Goal: Task Accomplishment & Management: Use online tool/utility

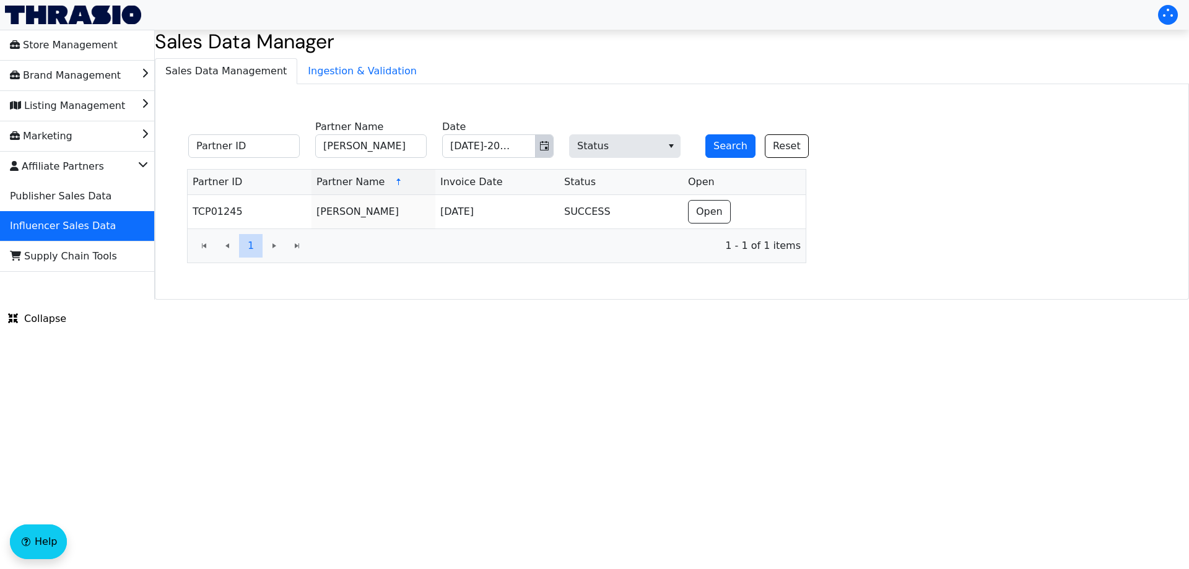
click at [541, 147] on icon "Toggle calendar" at bounding box center [544, 146] width 10 height 10
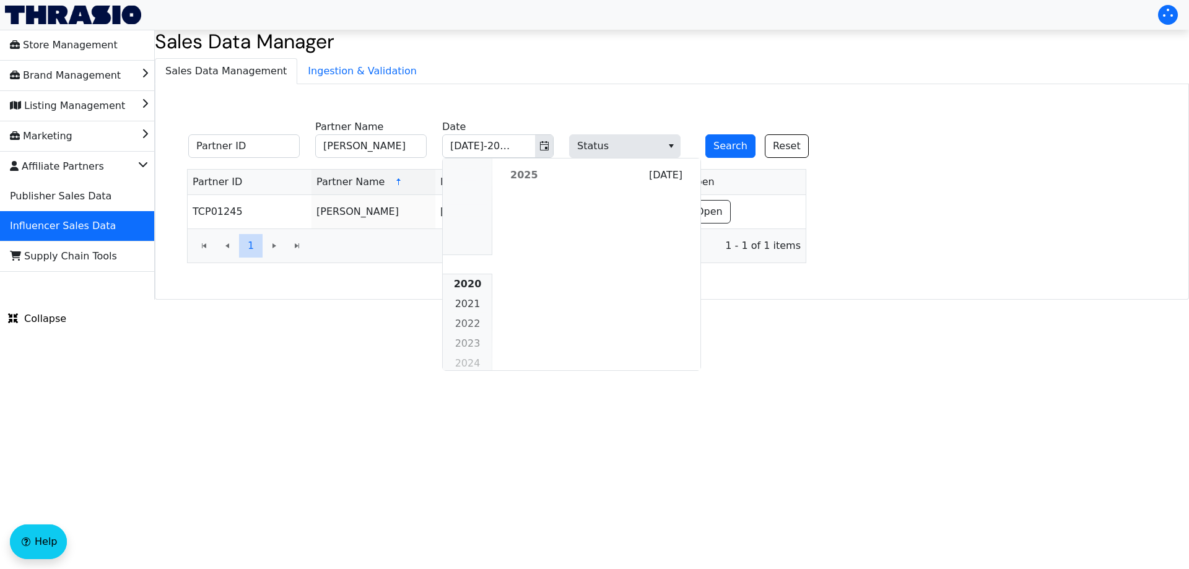
scroll to position [1129, 0]
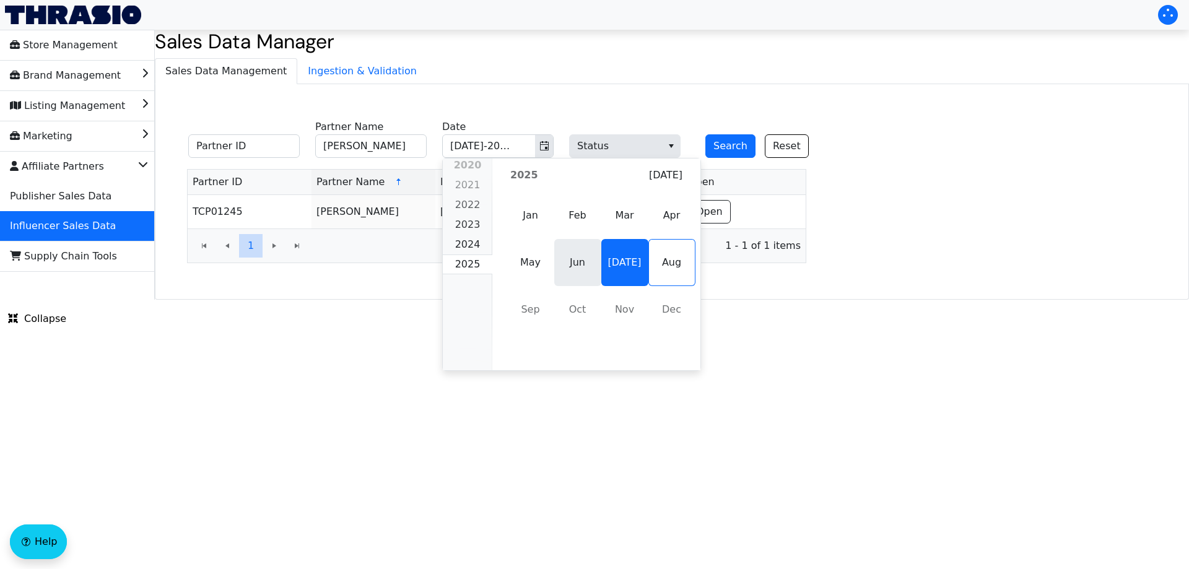
click at [565, 263] on span "Jun" at bounding box center [577, 262] width 47 height 47
type input "[PERSON_NAME]"
type input "Jun-2025"
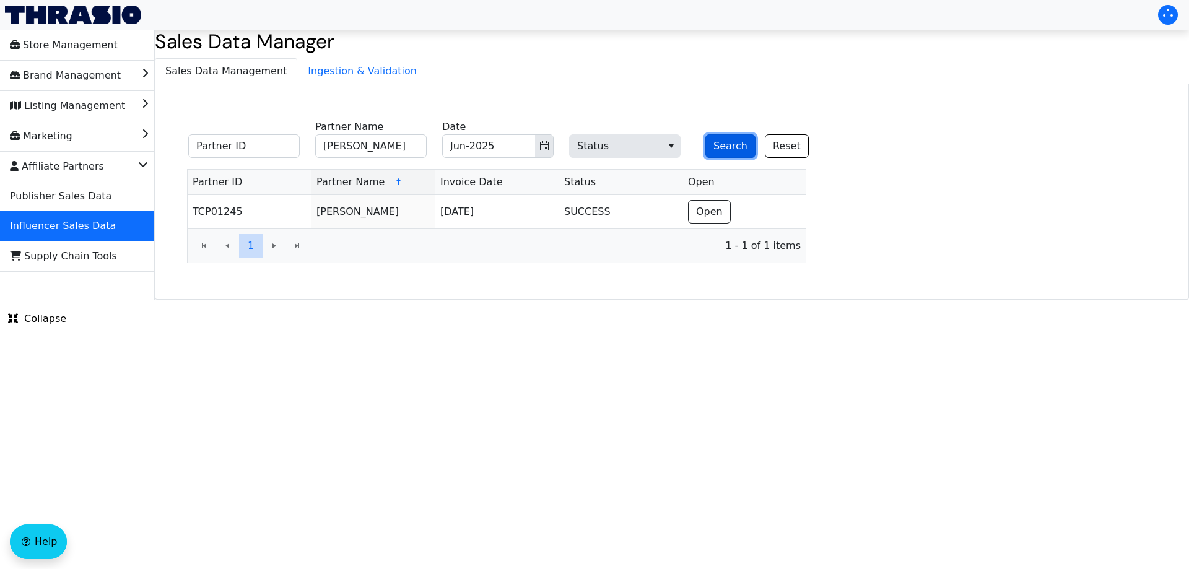
click at [726, 141] on button "Search" at bounding box center [730, 146] width 50 height 24
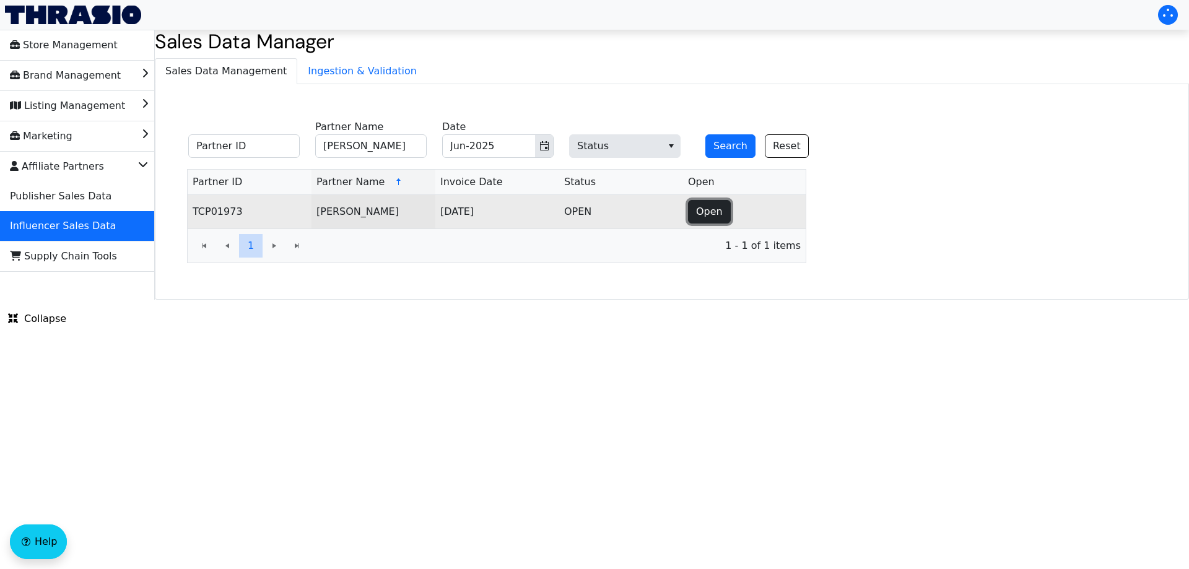
click at [703, 204] on span "Open" at bounding box center [709, 211] width 27 height 15
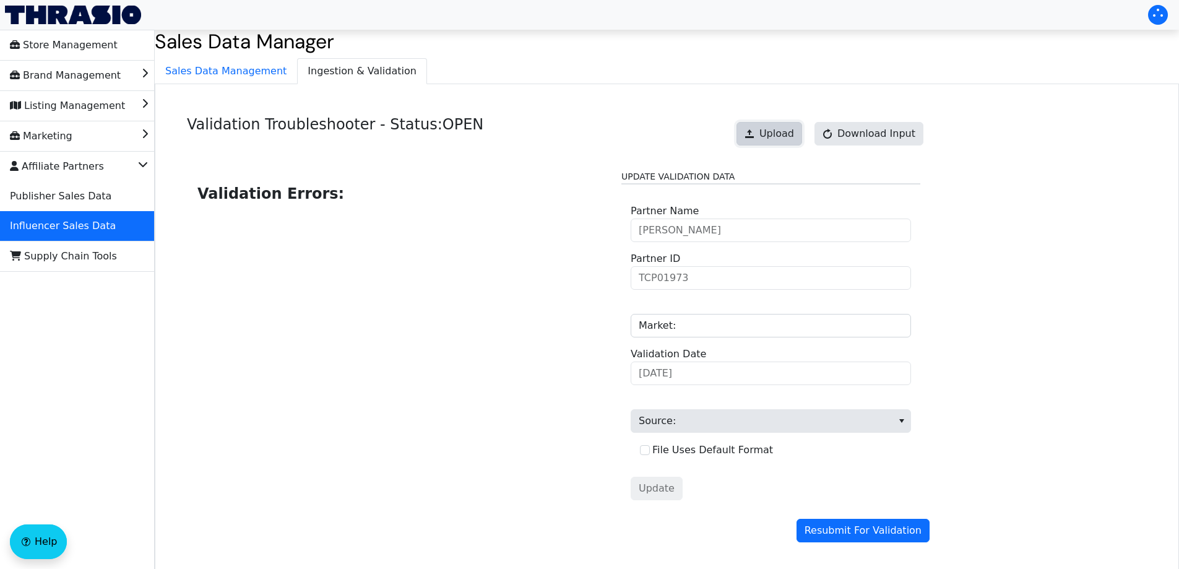
click at [786, 130] on span "Upload" at bounding box center [777, 133] width 35 height 15
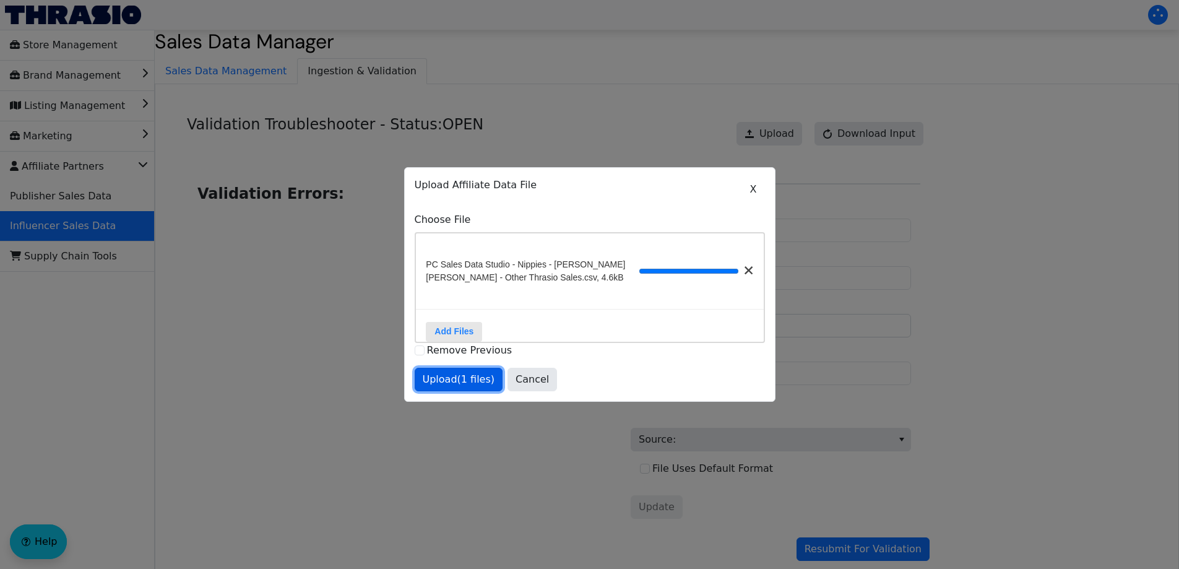
click at [462, 380] on span "Upload (1 files)" at bounding box center [459, 379] width 72 height 15
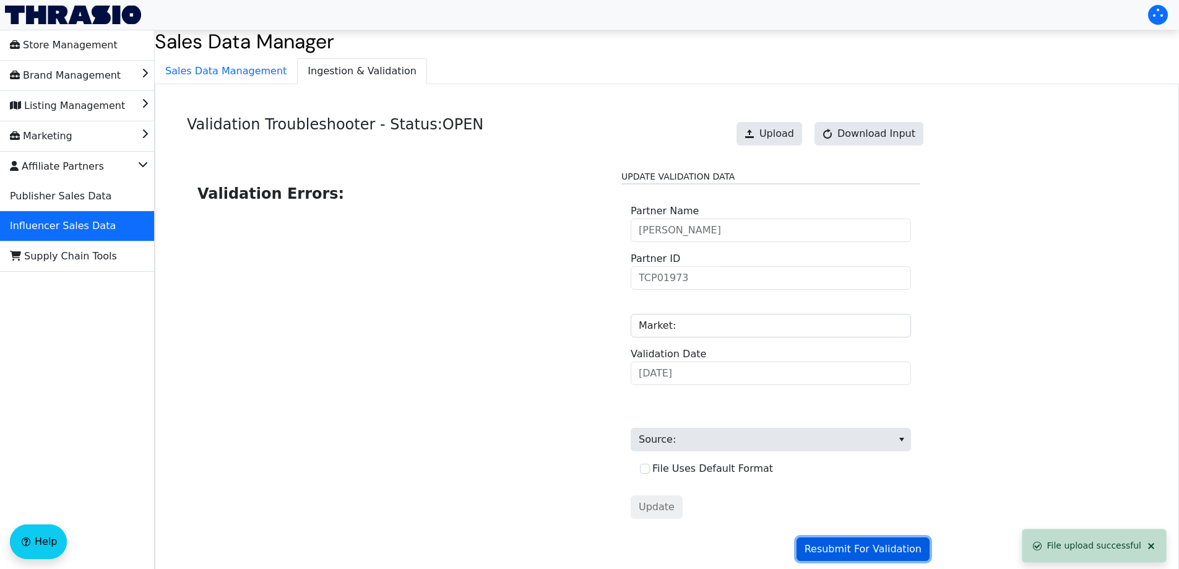
click at [838, 547] on span "Resubmit For Validation" at bounding box center [863, 549] width 117 height 15
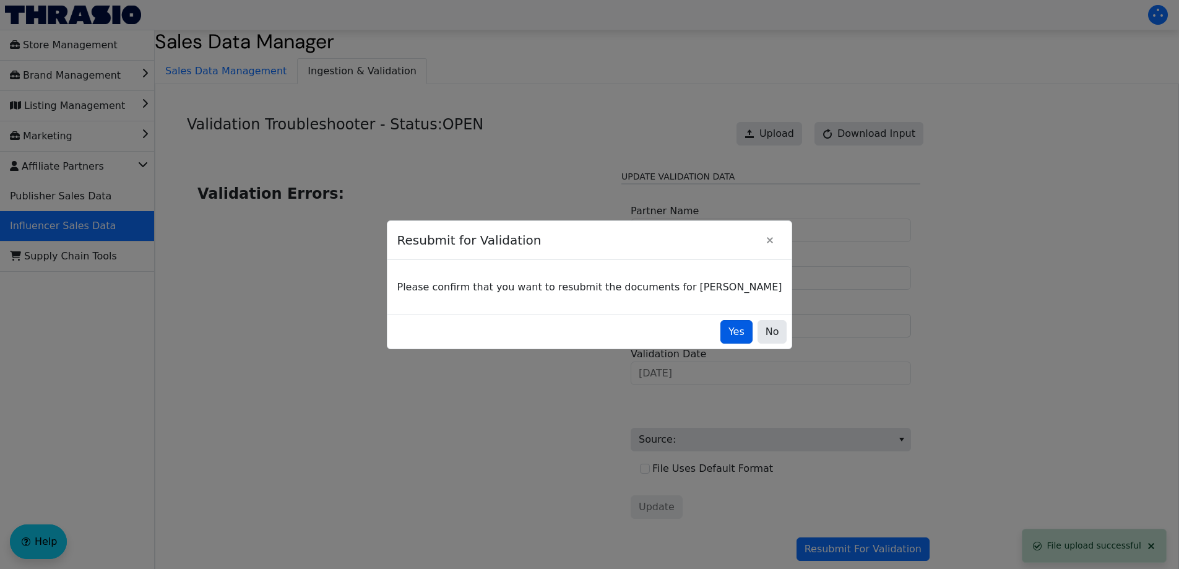
click at [720, 321] on div "Yes No" at bounding box center [590, 332] width 405 height 34
click at [729, 328] on span "Yes" at bounding box center [737, 331] width 16 height 15
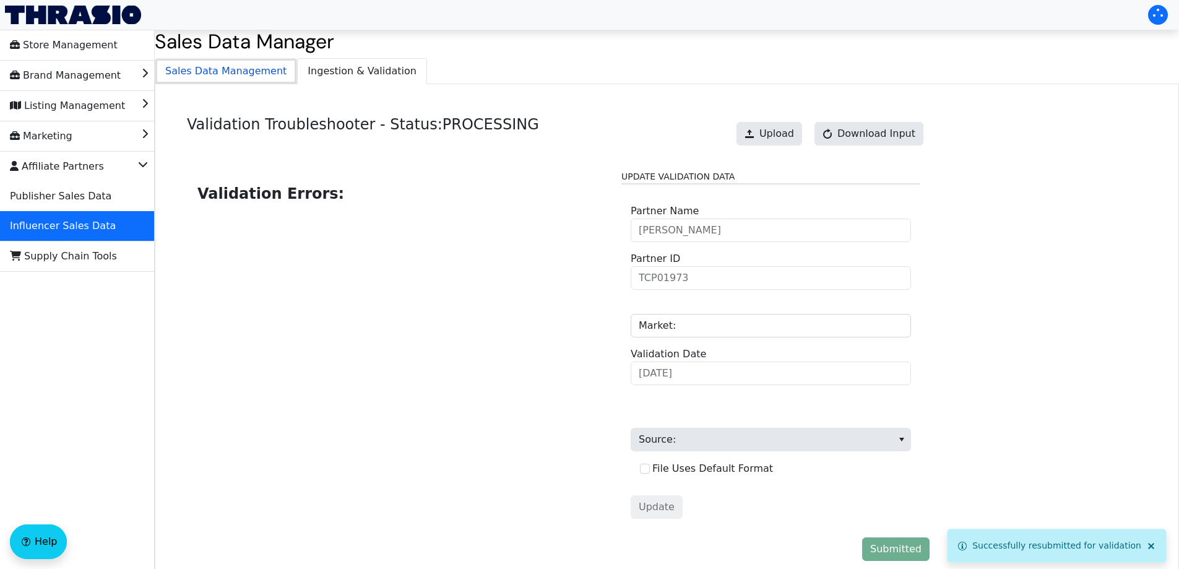
click at [225, 71] on span "Sales Data Management" at bounding box center [225, 71] width 141 height 25
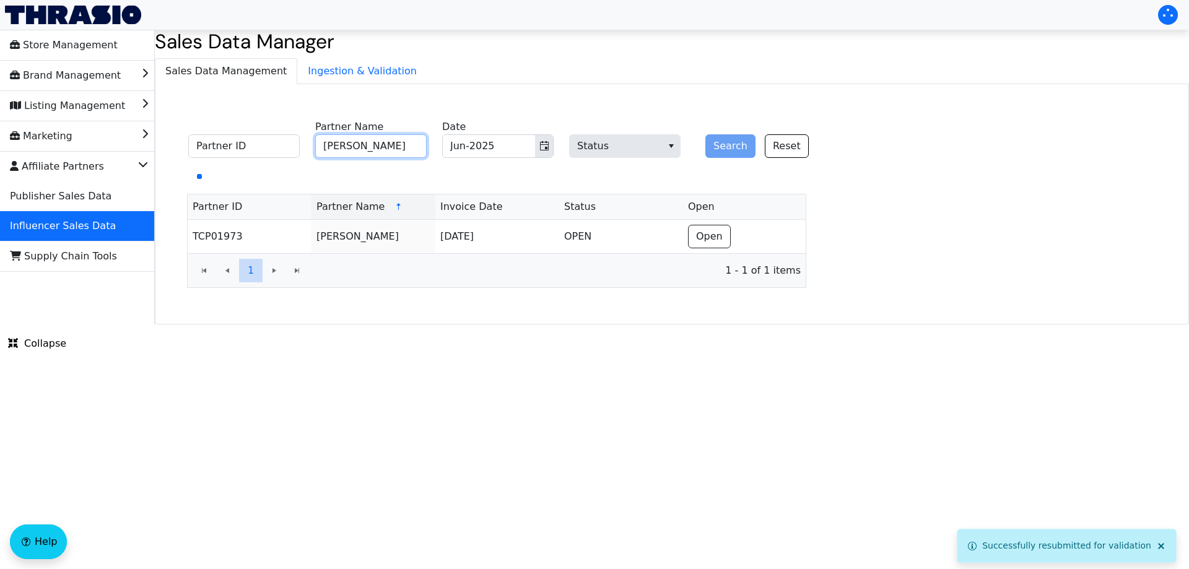
click at [392, 147] on input "[PERSON_NAME]" at bounding box center [370, 146] width 111 height 24
